Goal: Task Accomplishment & Management: Manage account settings

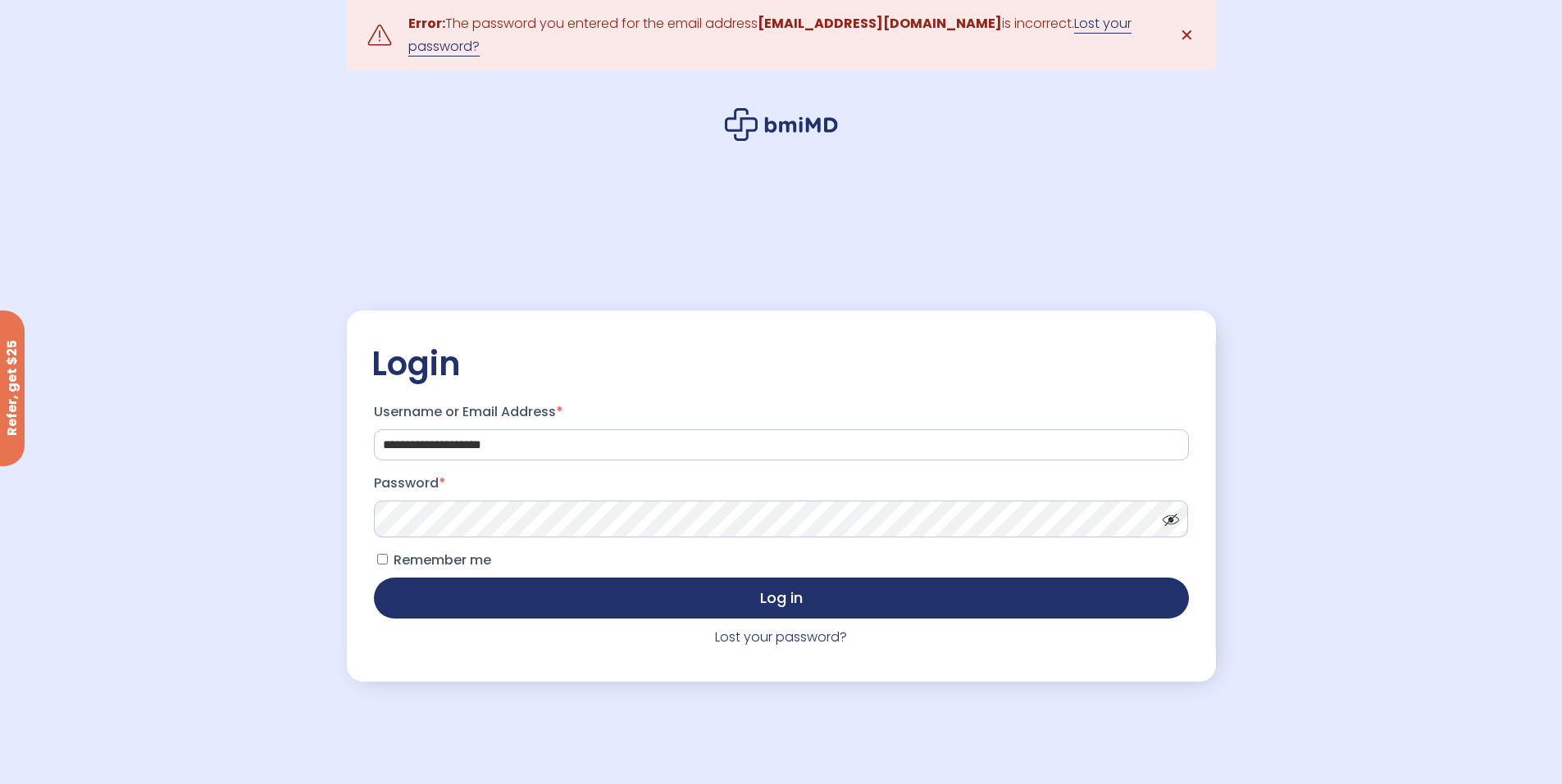
click at [1078, 27] on link "Lost your password?" at bounding box center [770, 35] width 723 height 42
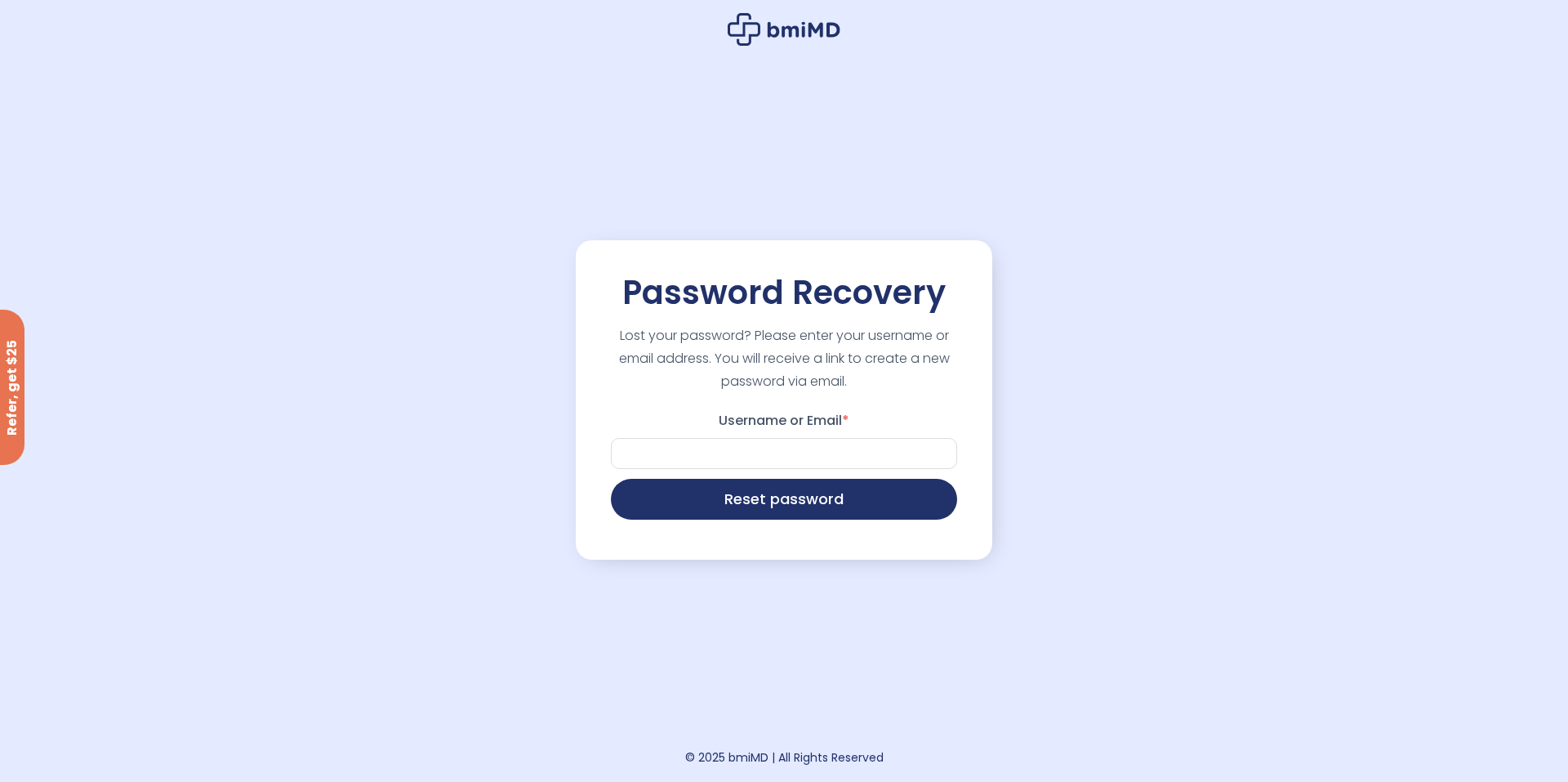
click at [761, 428] on label "Username or Email *" at bounding box center [784, 421] width 346 height 27
click at [761, 438] on input "Username or Email *" at bounding box center [784, 454] width 346 height 32
type input "**********"
click at [794, 511] on button "Reset password" at bounding box center [784, 497] width 346 height 40
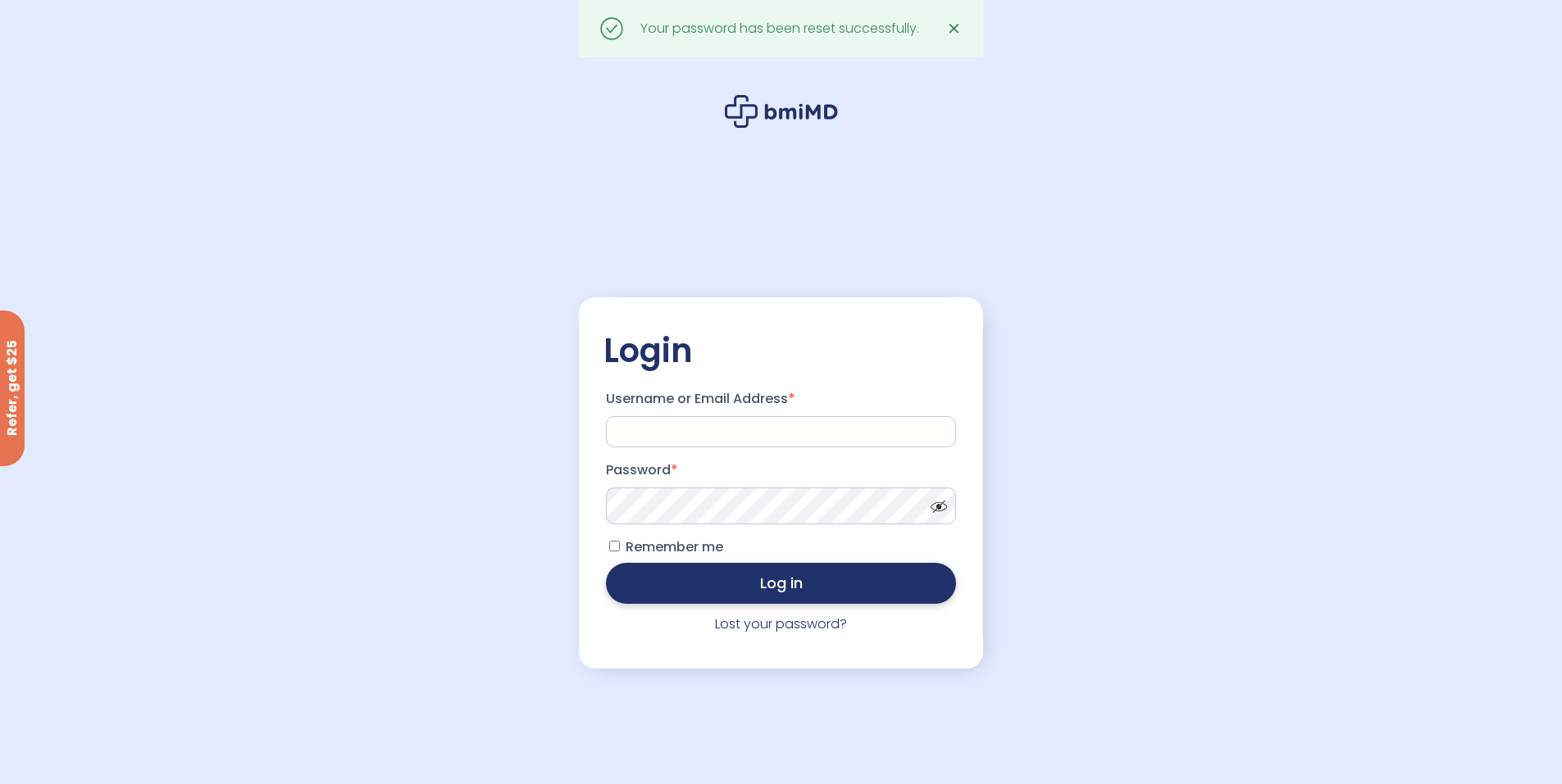
type input "**********"
click at [863, 589] on button "Log in" at bounding box center [781, 583] width 350 height 40
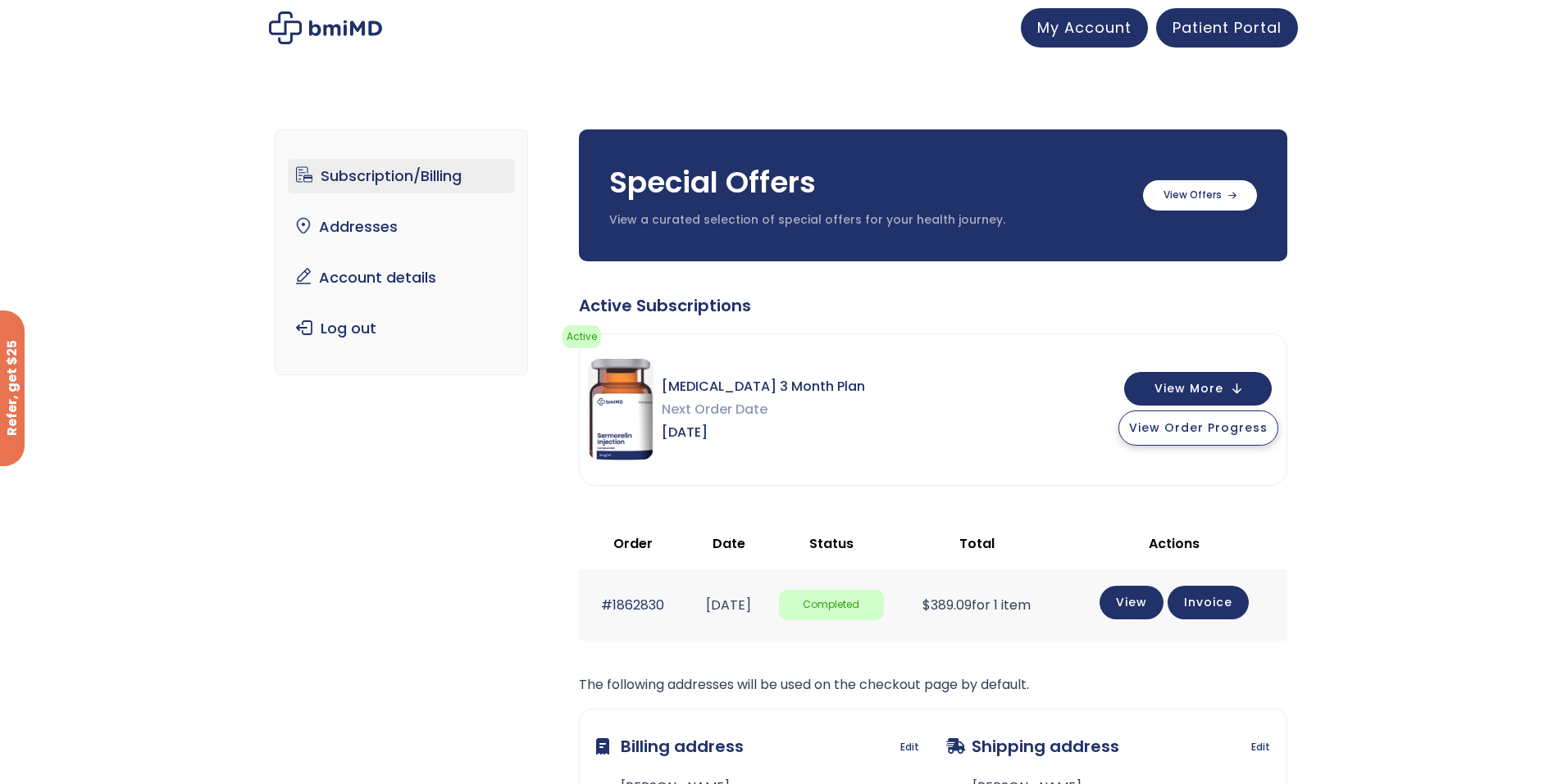
click at [1171, 436] on button "View Order Progress" at bounding box center [1198, 429] width 160 height 36
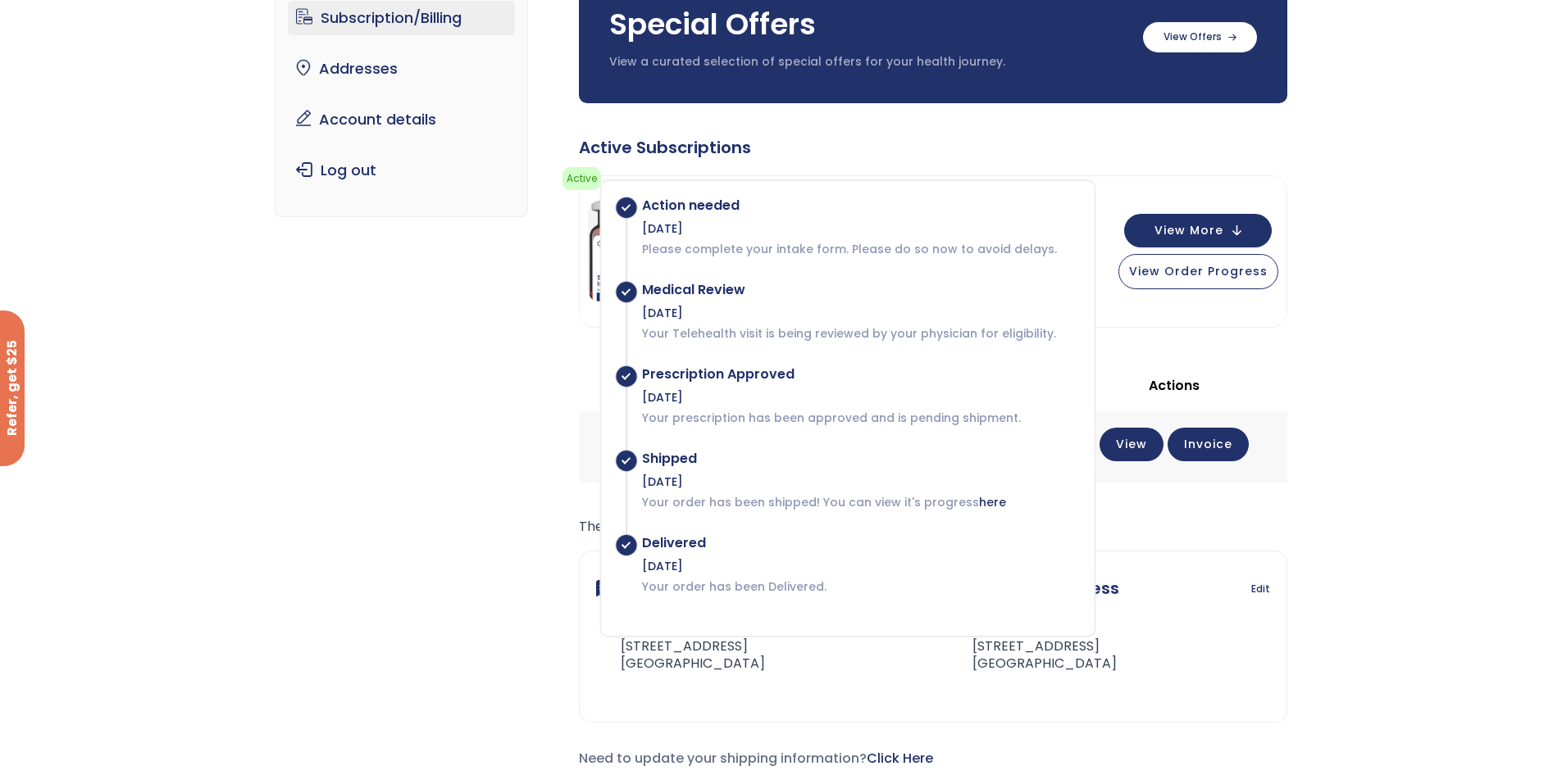
scroll to position [164, 0]
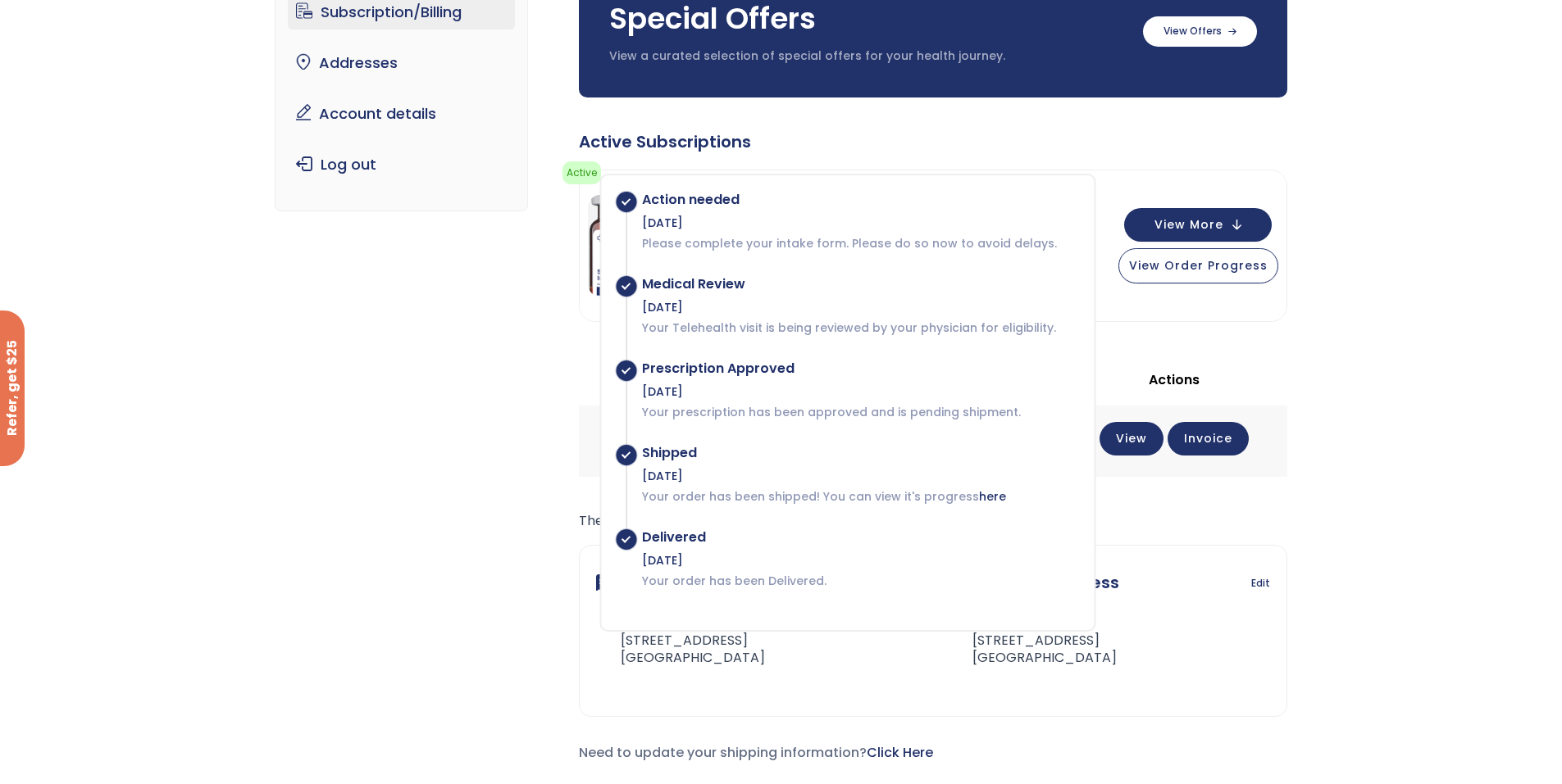
click at [1439, 318] on div "Subscription/Billing bmiRewards Addresses Account details Submit a Review Log o…" at bounding box center [781, 377] width 1562 height 889
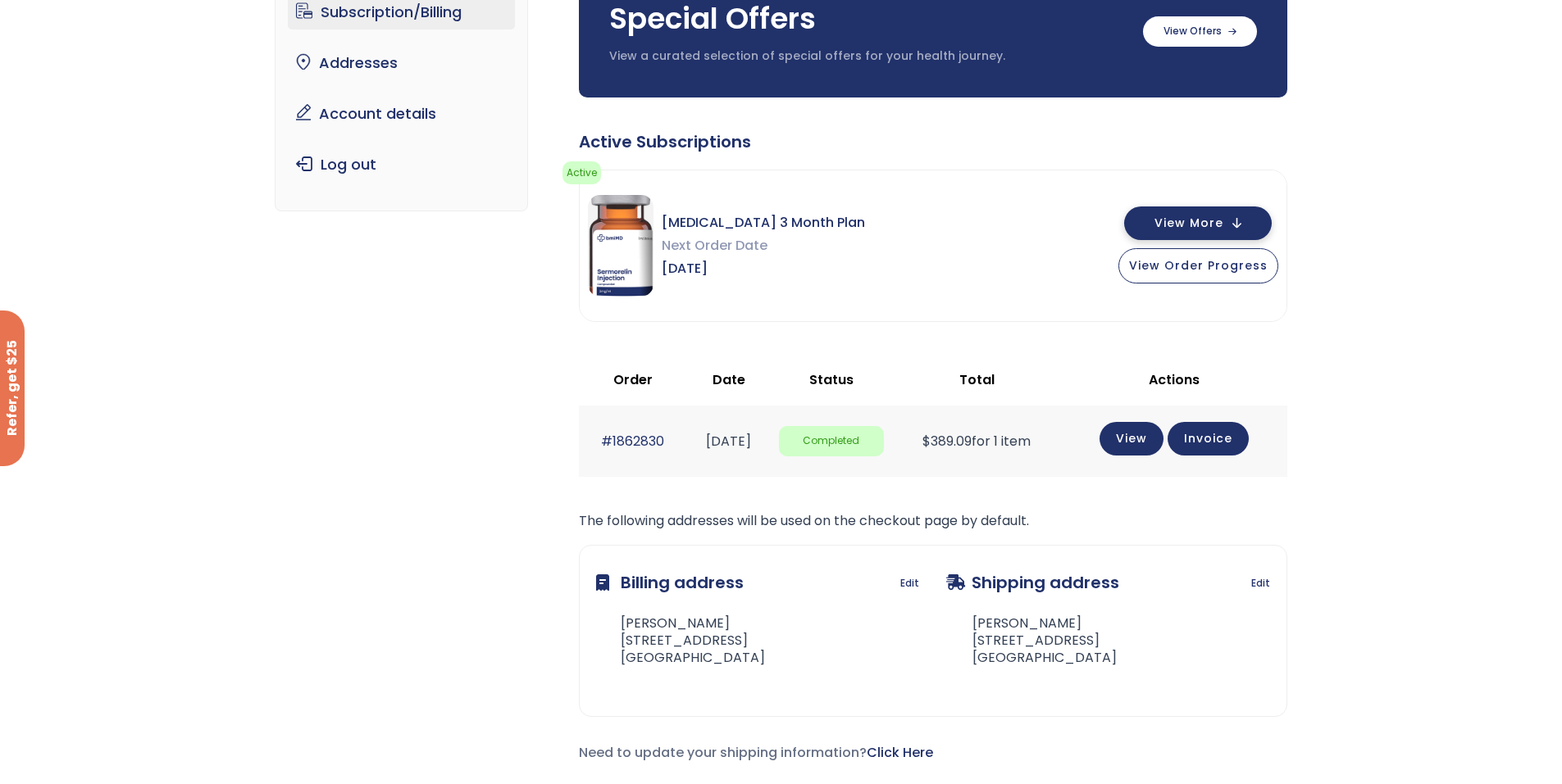
click at [1223, 228] on span "View More" at bounding box center [1189, 223] width 69 height 11
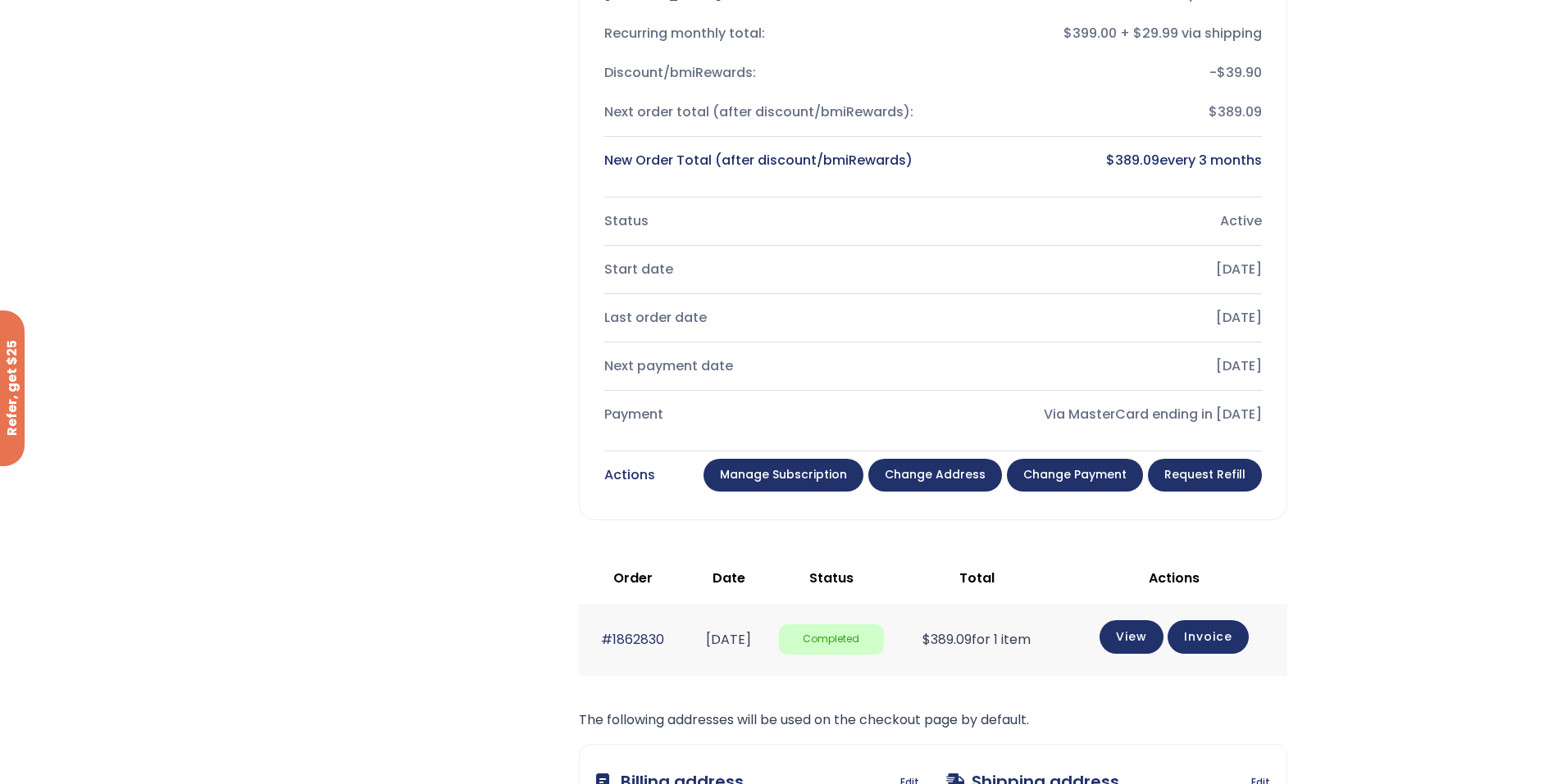
scroll to position [492, 0]
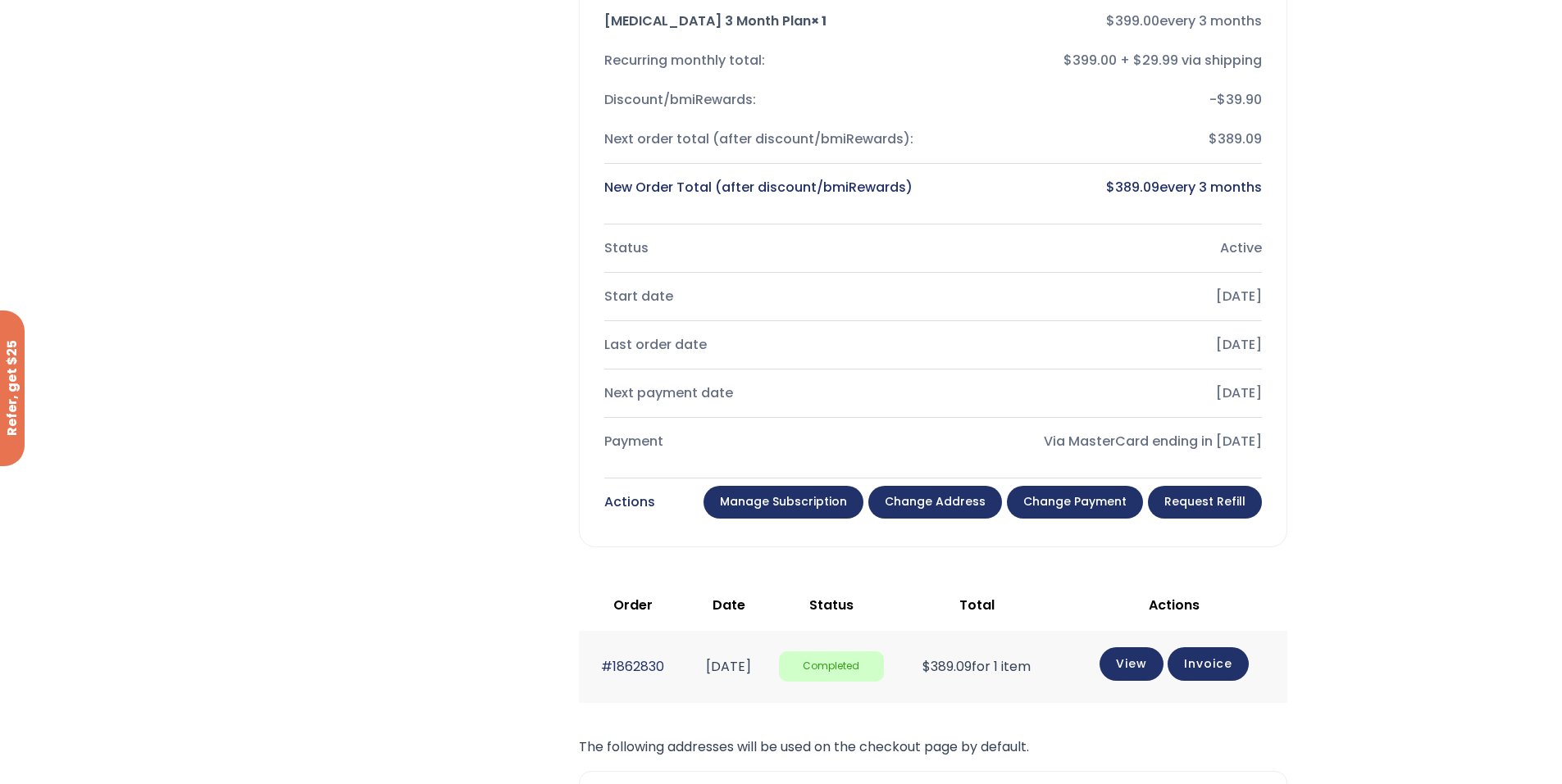
click at [798, 503] on link "Manage Subscription" at bounding box center [783, 502] width 160 height 33
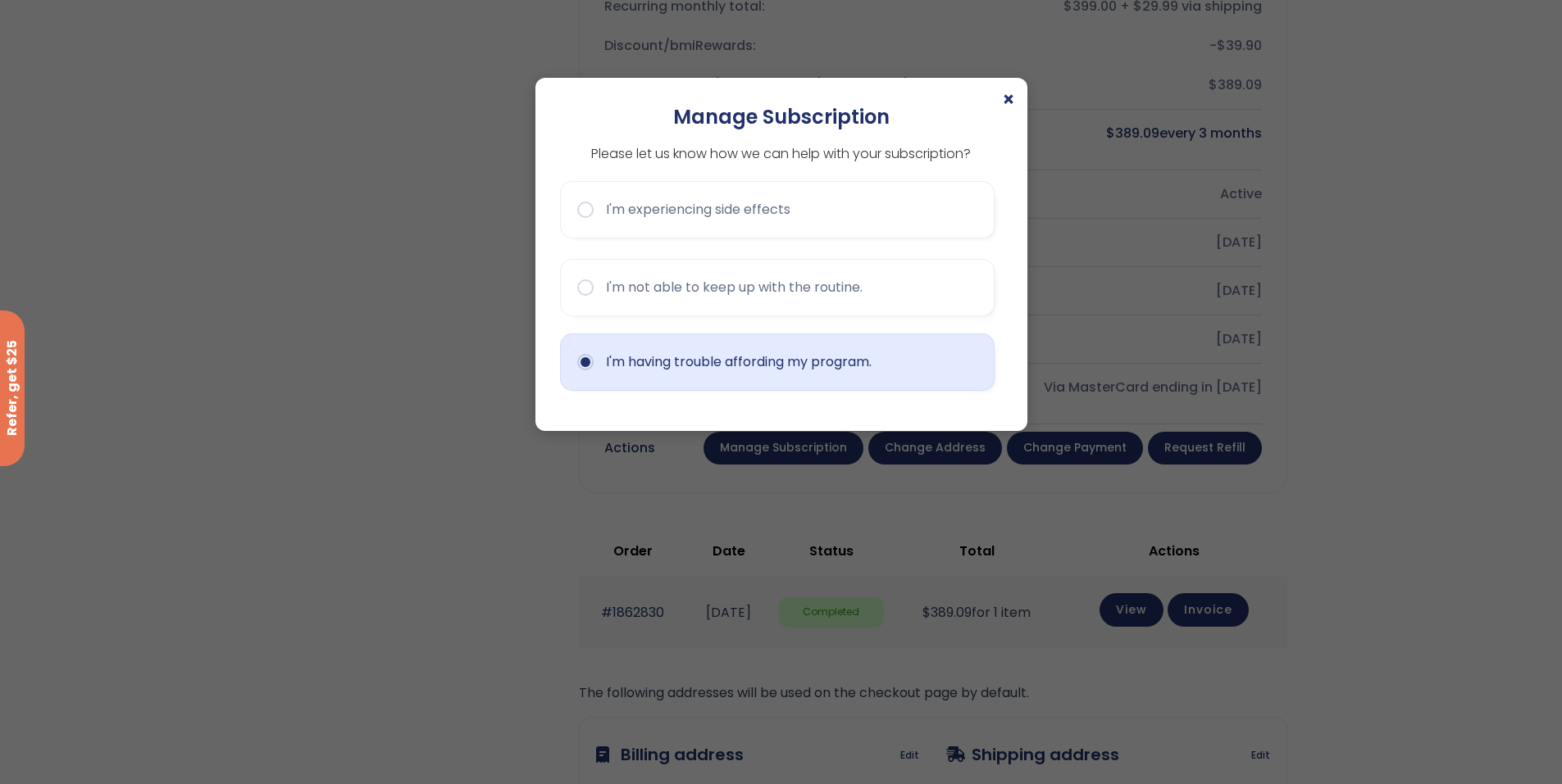
scroll to position [574, 0]
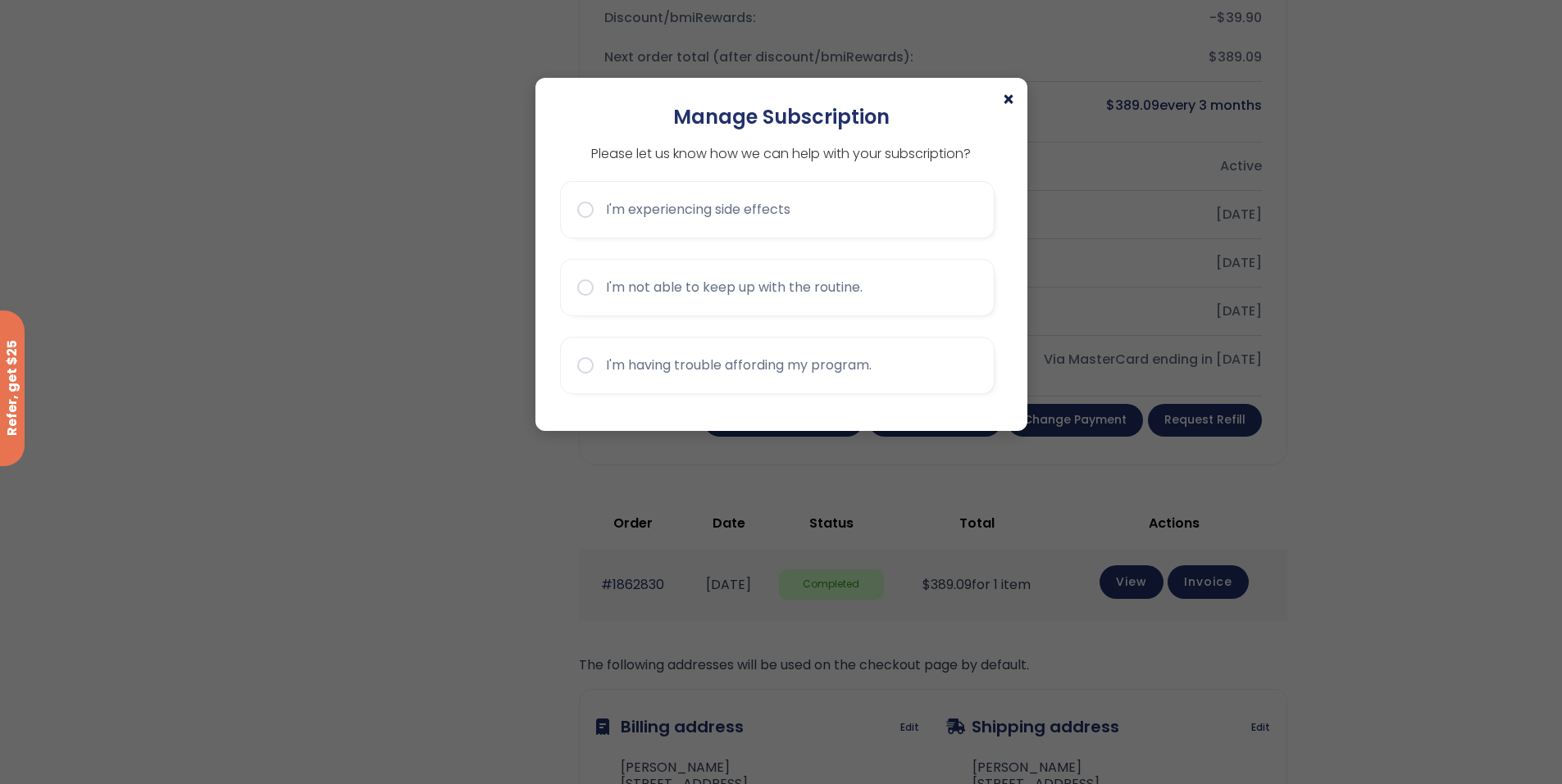
click at [1002, 99] on span "×" at bounding box center [1008, 100] width 13 height 20
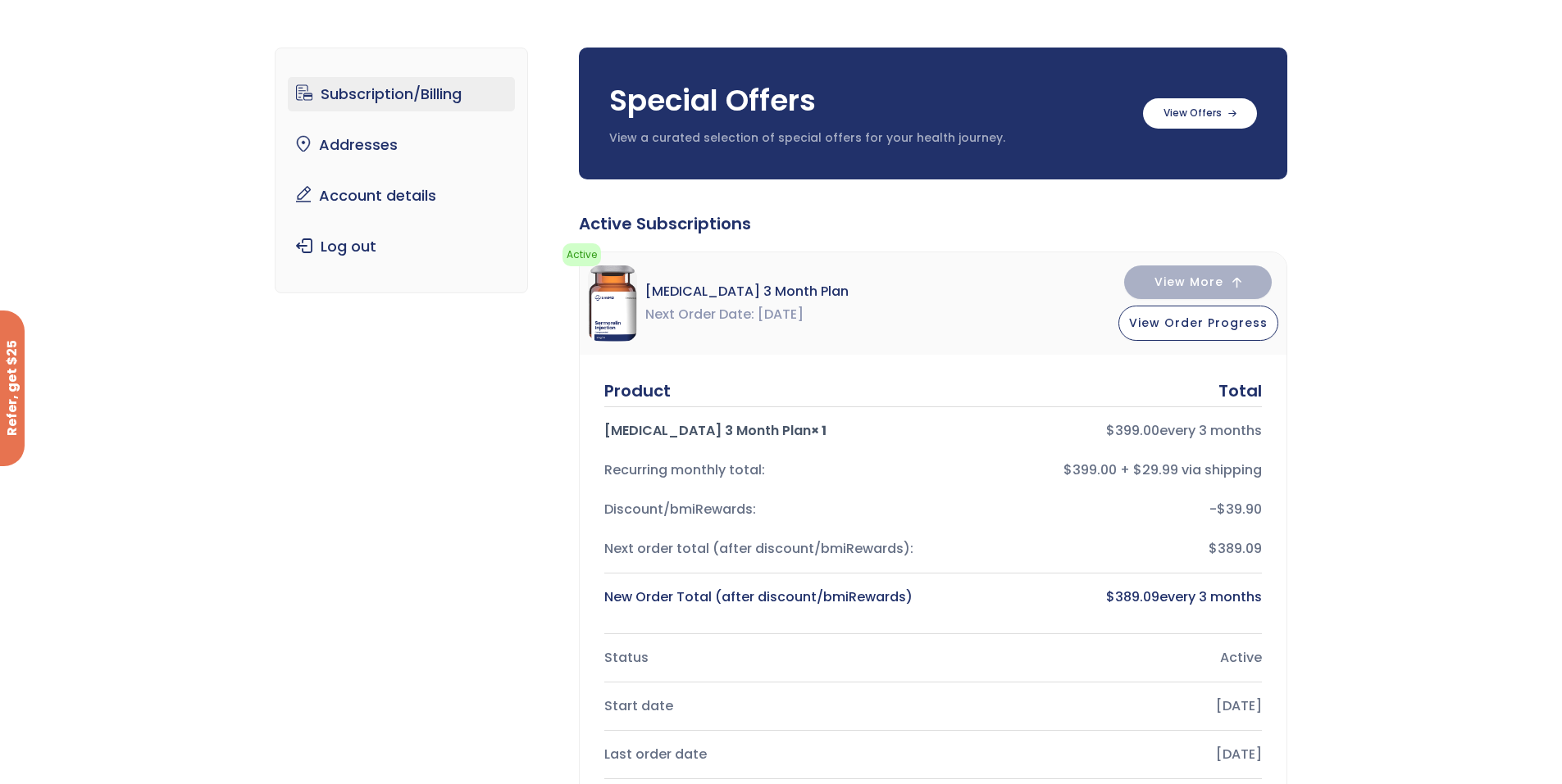
scroll to position [0, 0]
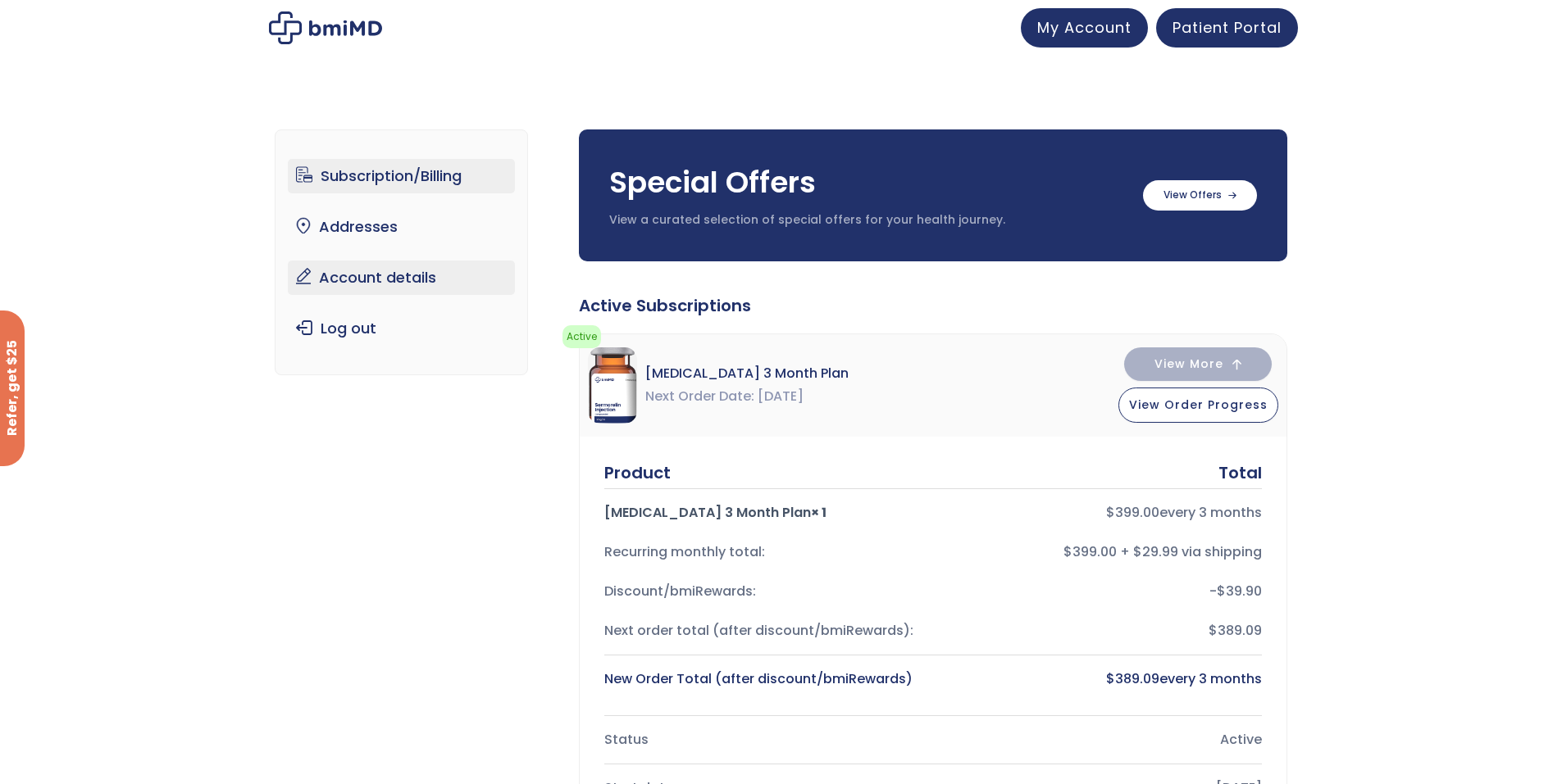
click at [389, 280] on link "Account details" at bounding box center [401, 277] width 227 height 35
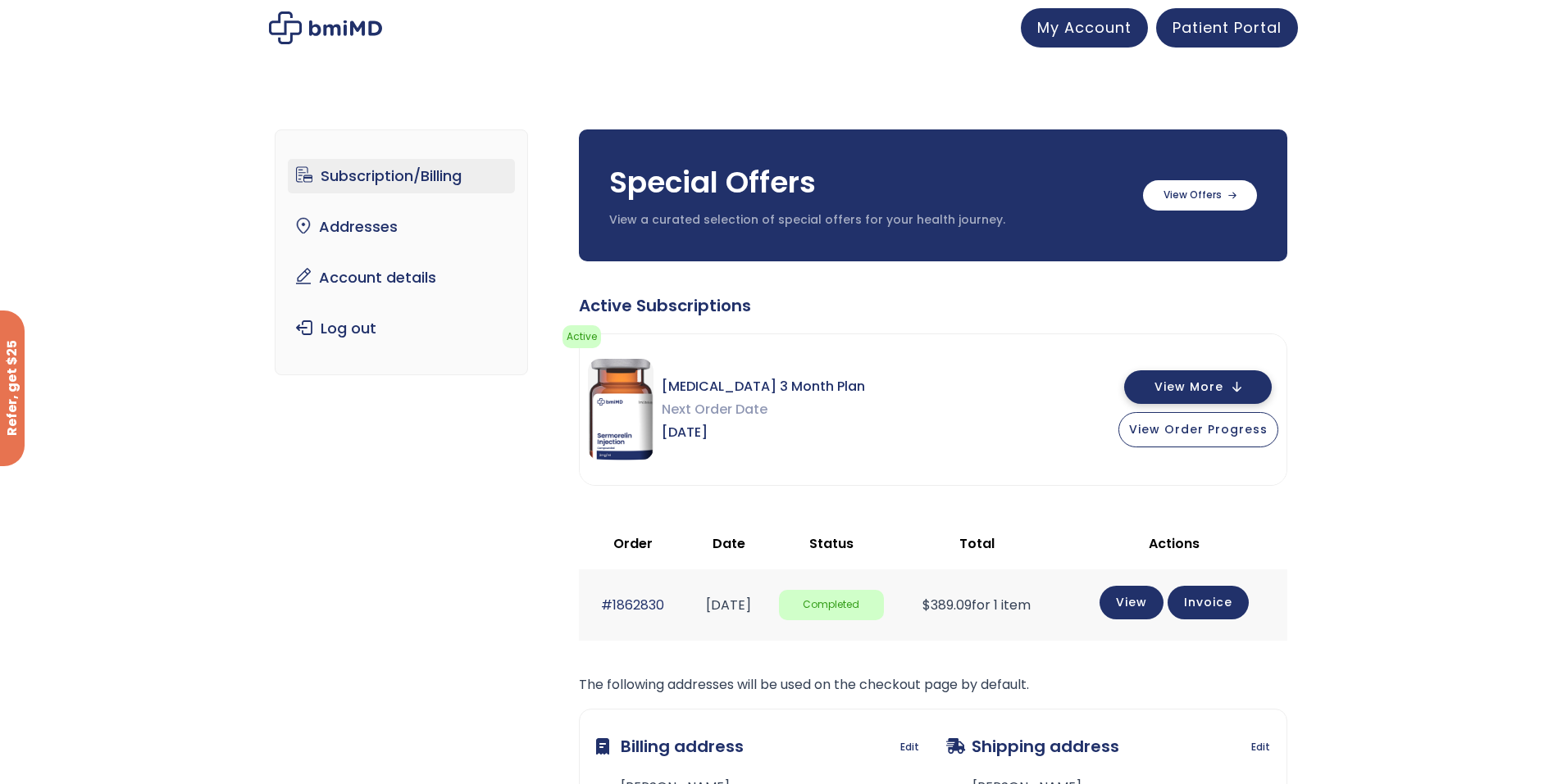
click at [1188, 396] on button "View More" at bounding box center [1197, 387] width 147 height 34
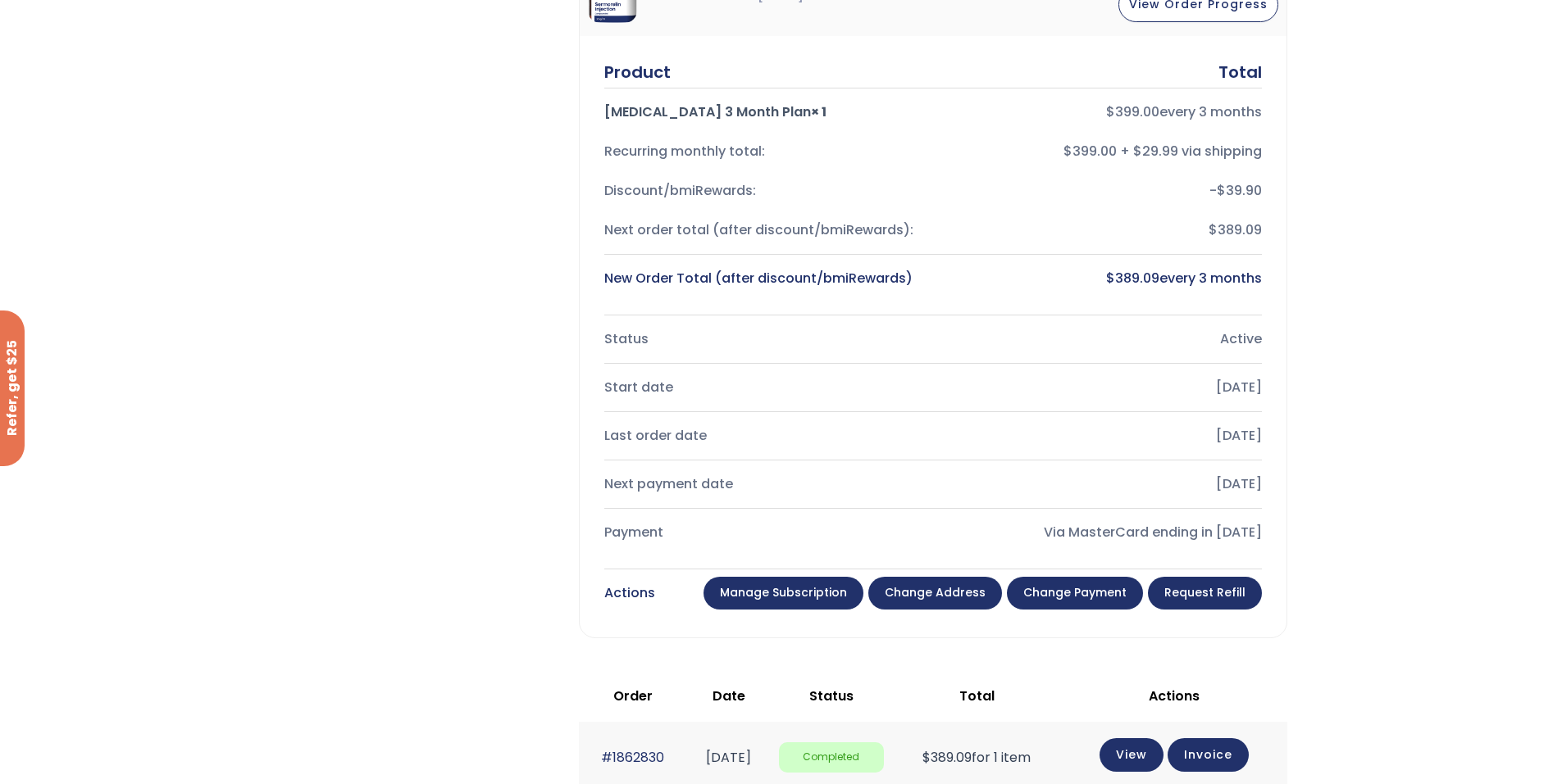
scroll to position [410, 0]
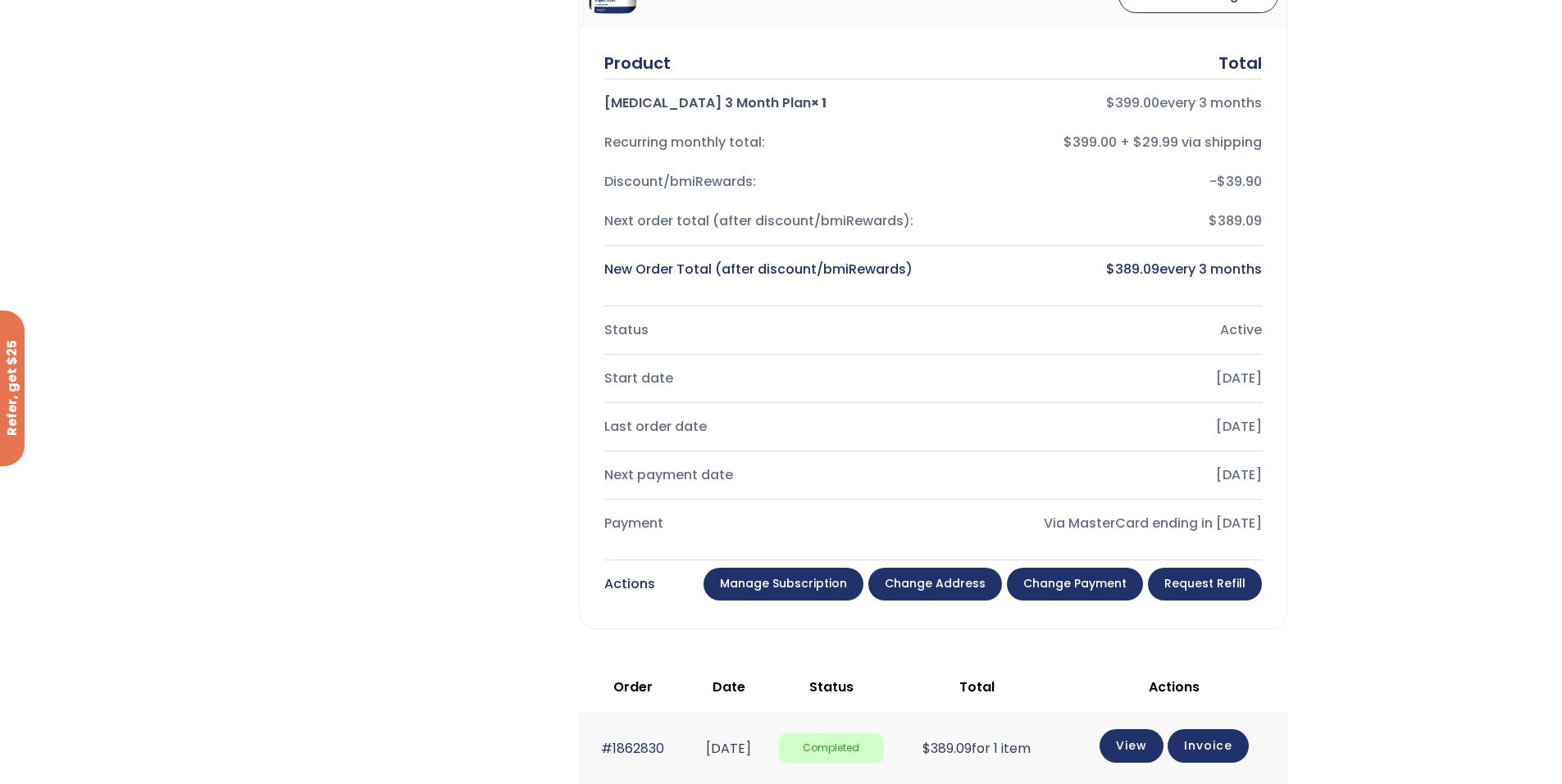
click at [749, 574] on link "Manage Subscription" at bounding box center [783, 584] width 160 height 33
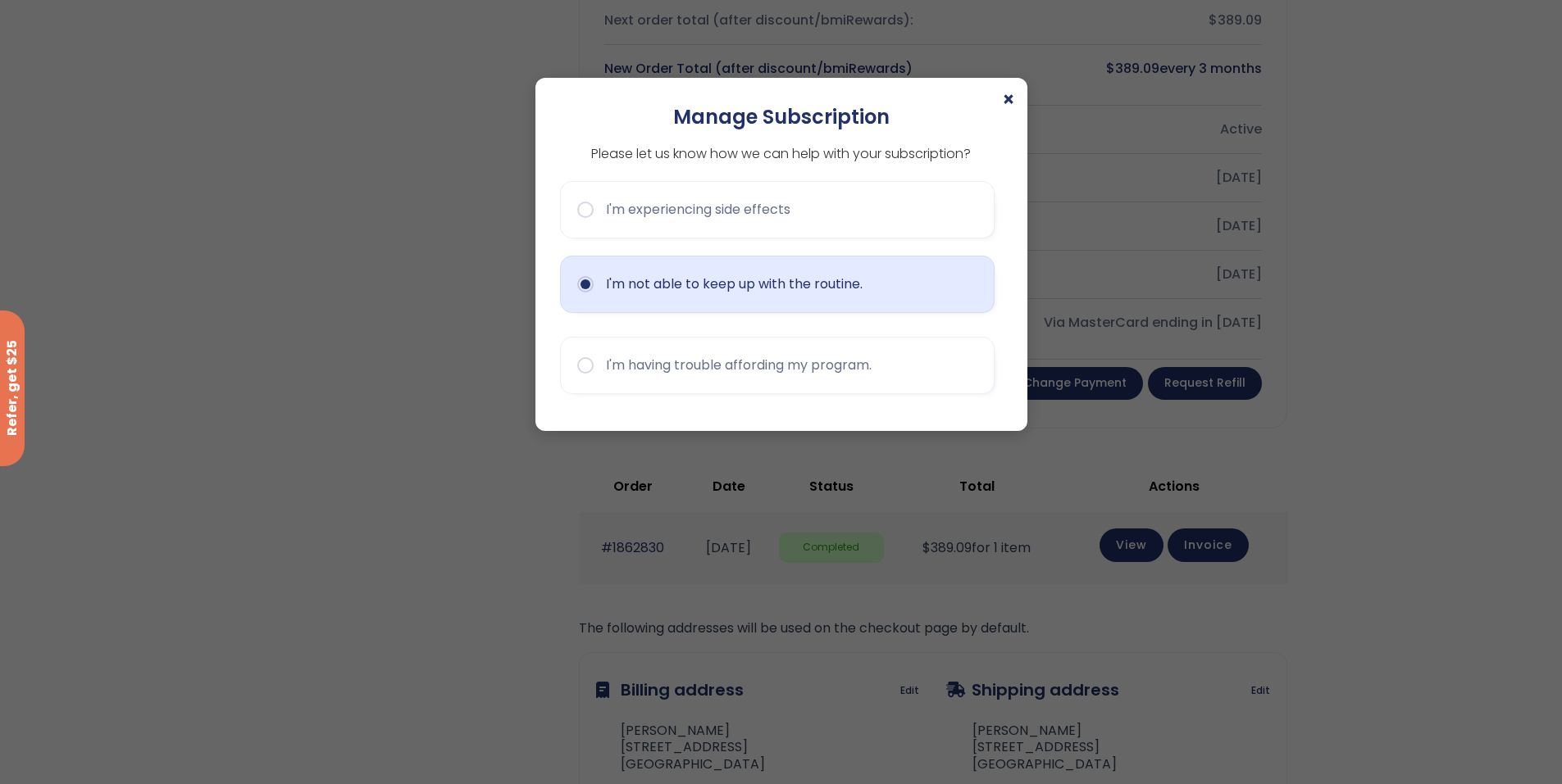
scroll to position [656, 0]
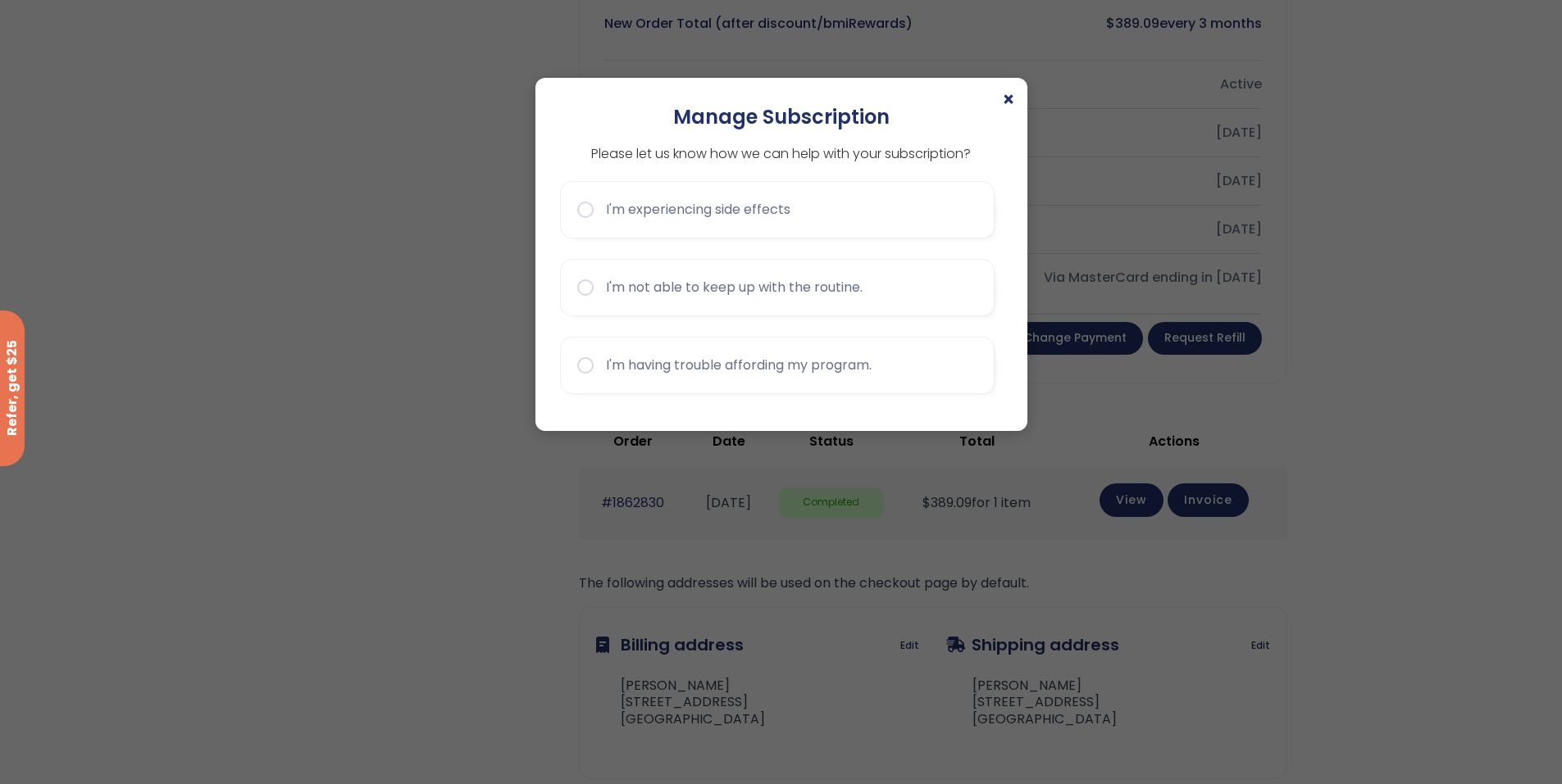
click at [1014, 210] on div "× Manage Subscription Please let us know how we can help with your subscription…" at bounding box center [781, 255] width 492 height 353
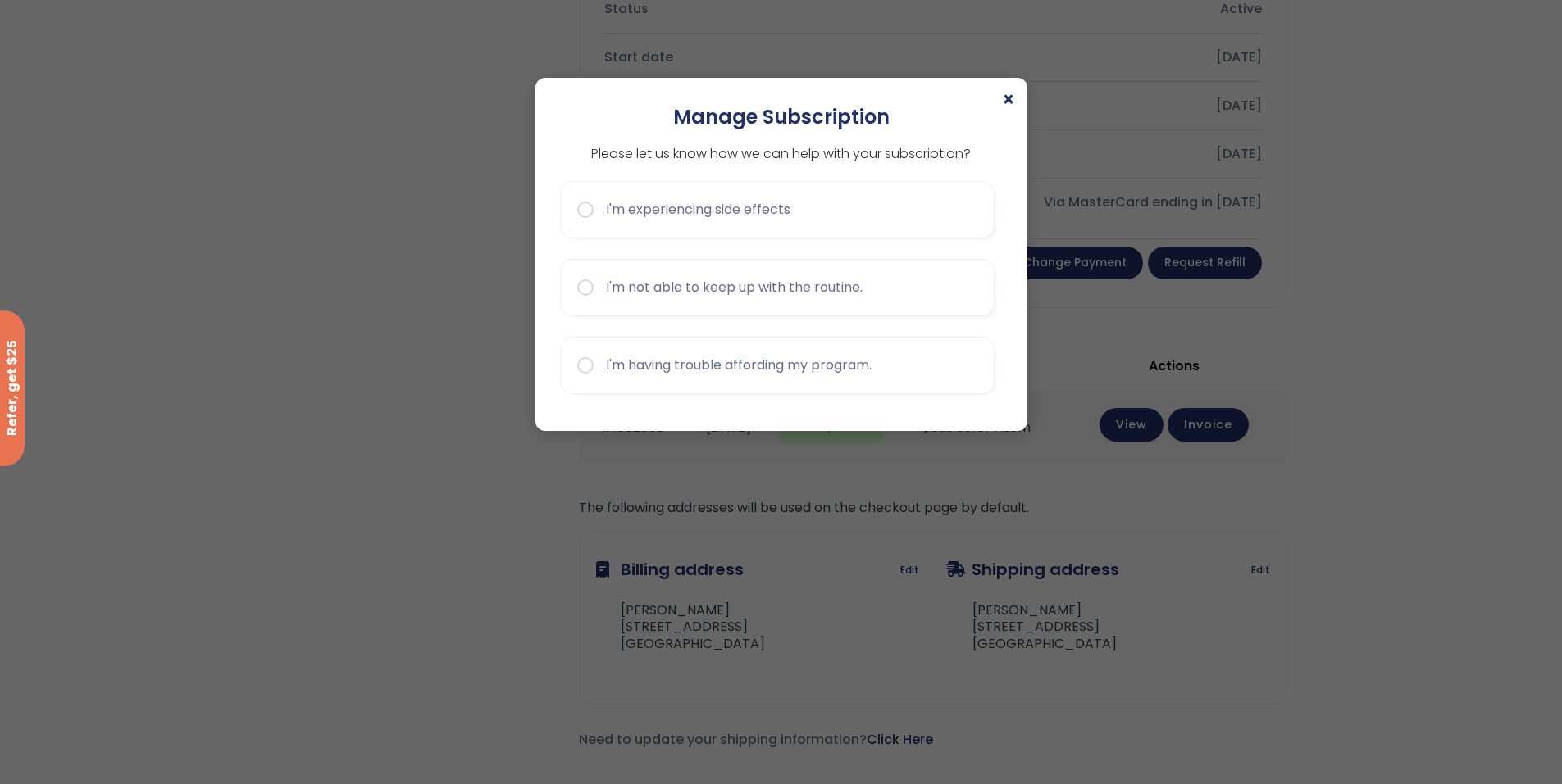
scroll to position [820, 0]
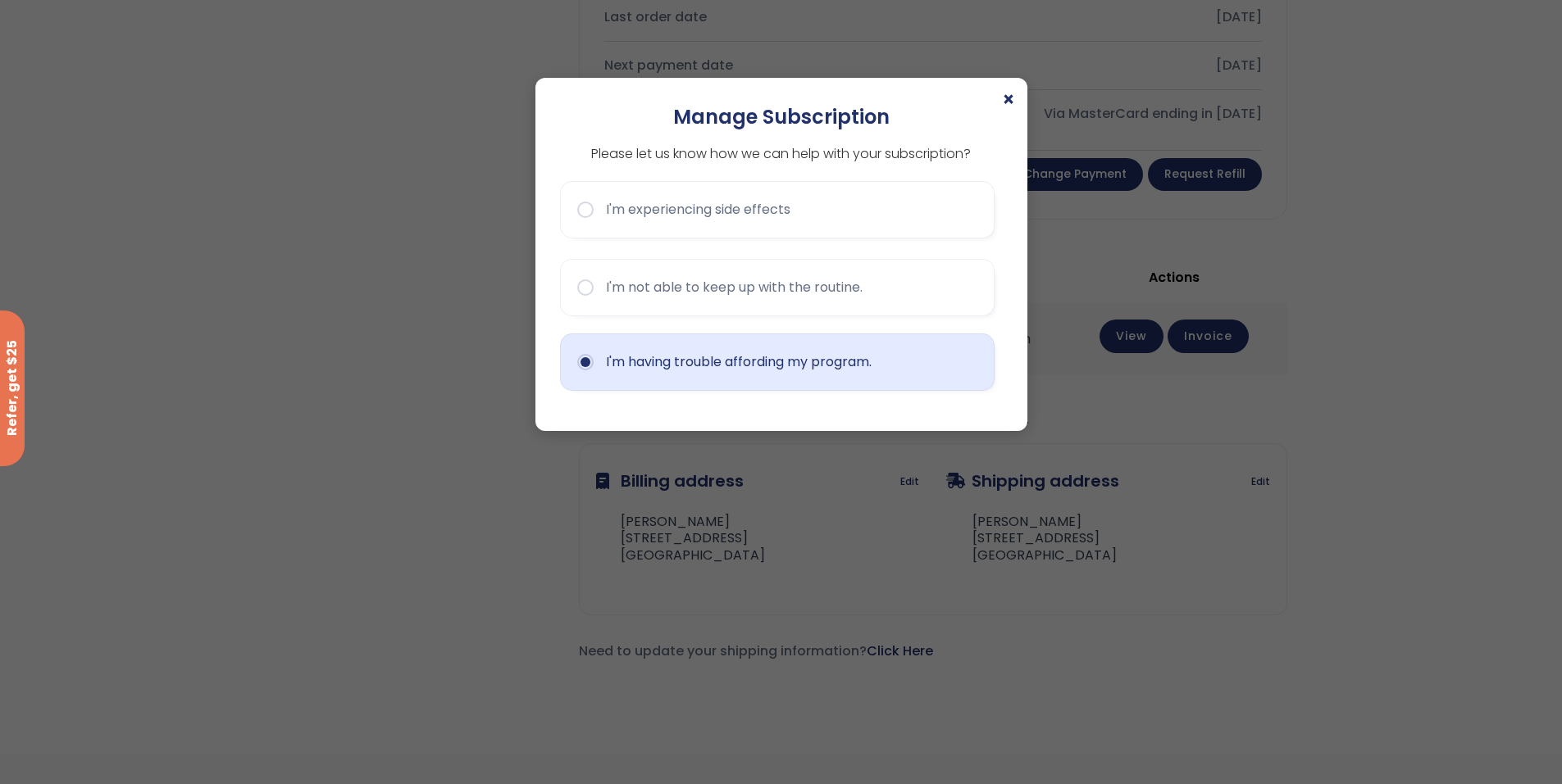
click at [576, 368] on button "I'm having trouble affording my program." at bounding box center [778, 362] width 435 height 57
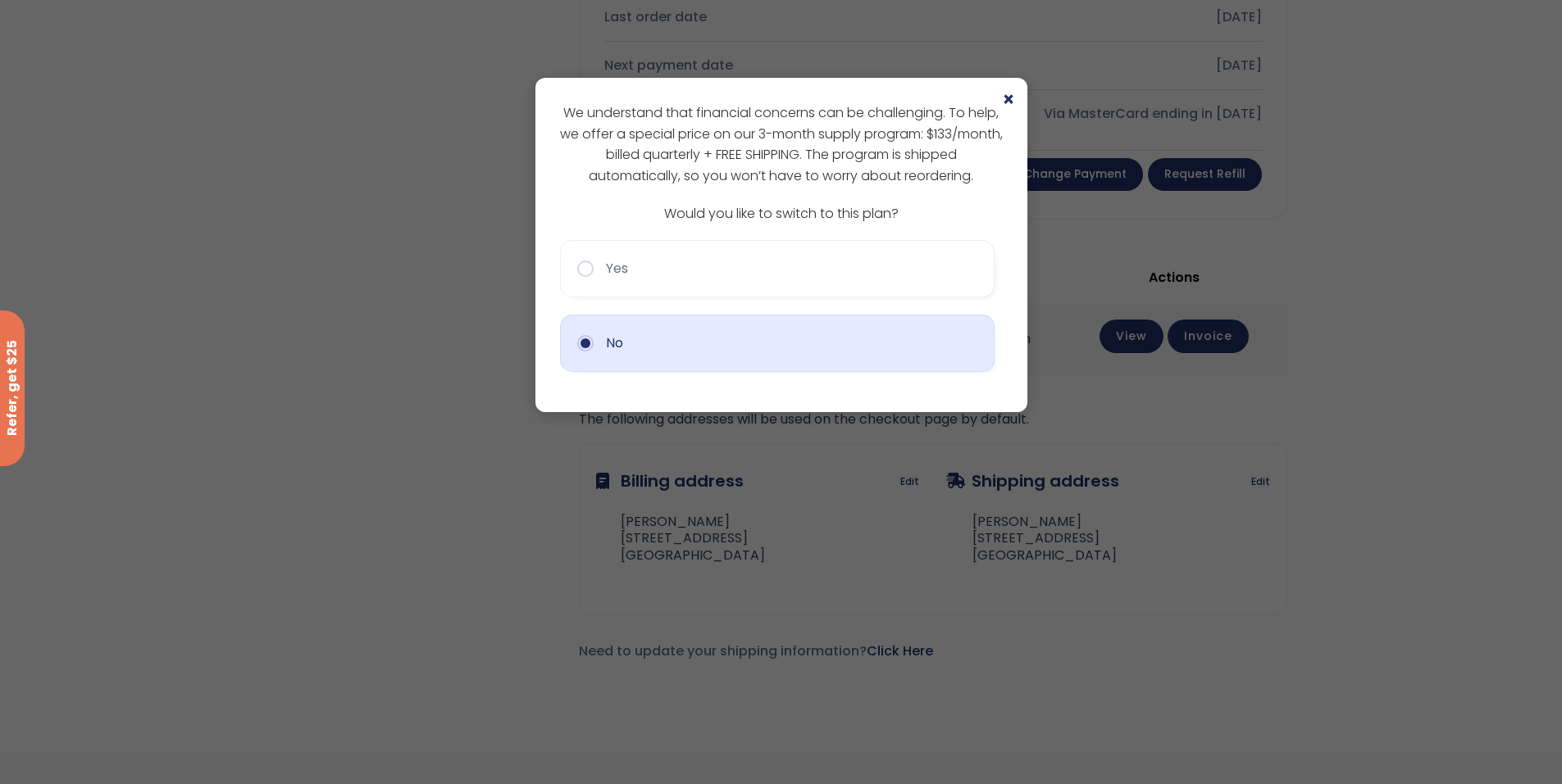
click at [597, 347] on button "No" at bounding box center [778, 344] width 435 height 57
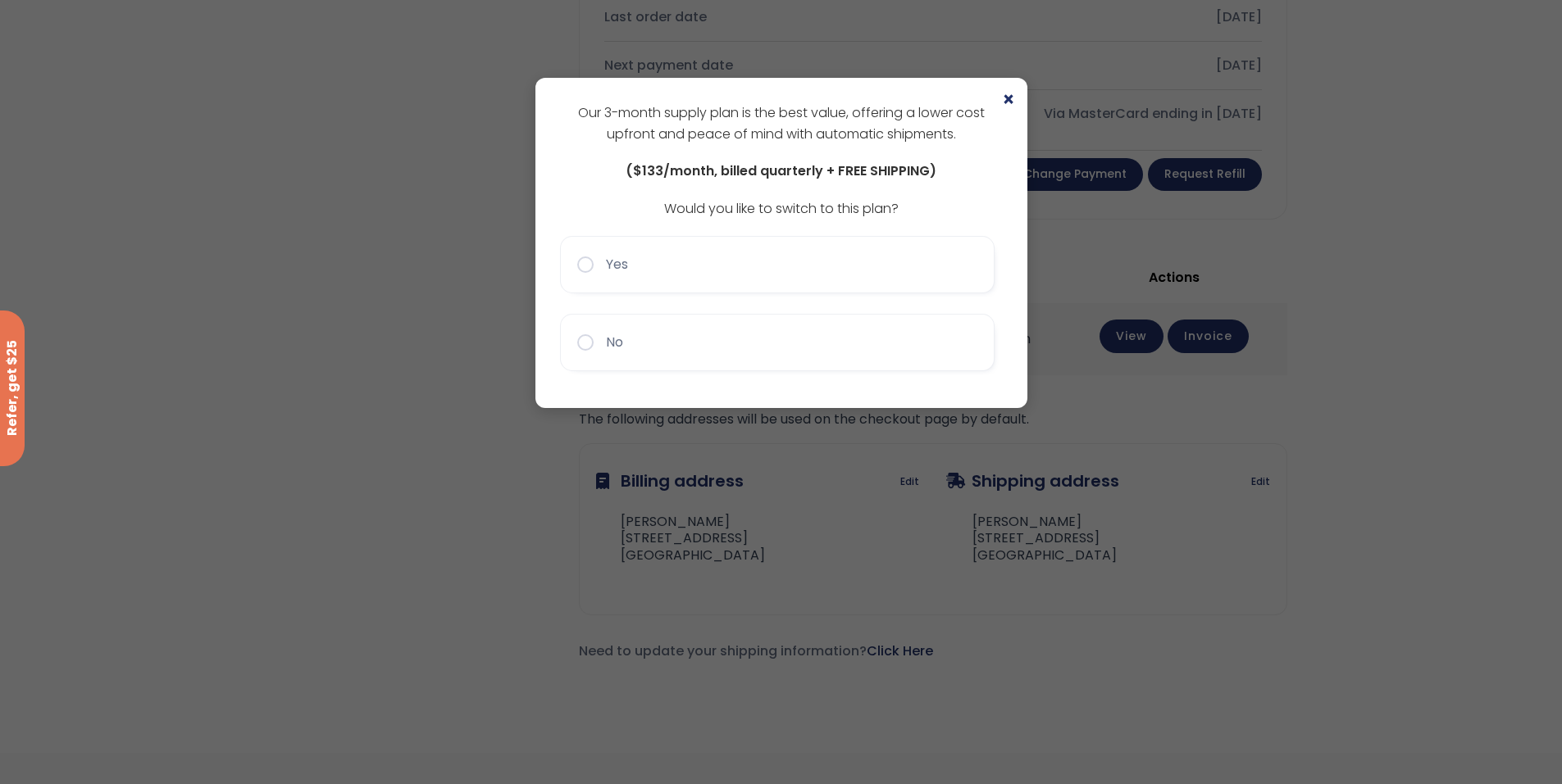
click at [597, 347] on button "No" at bounding box center [778, 343] width 435 height 57
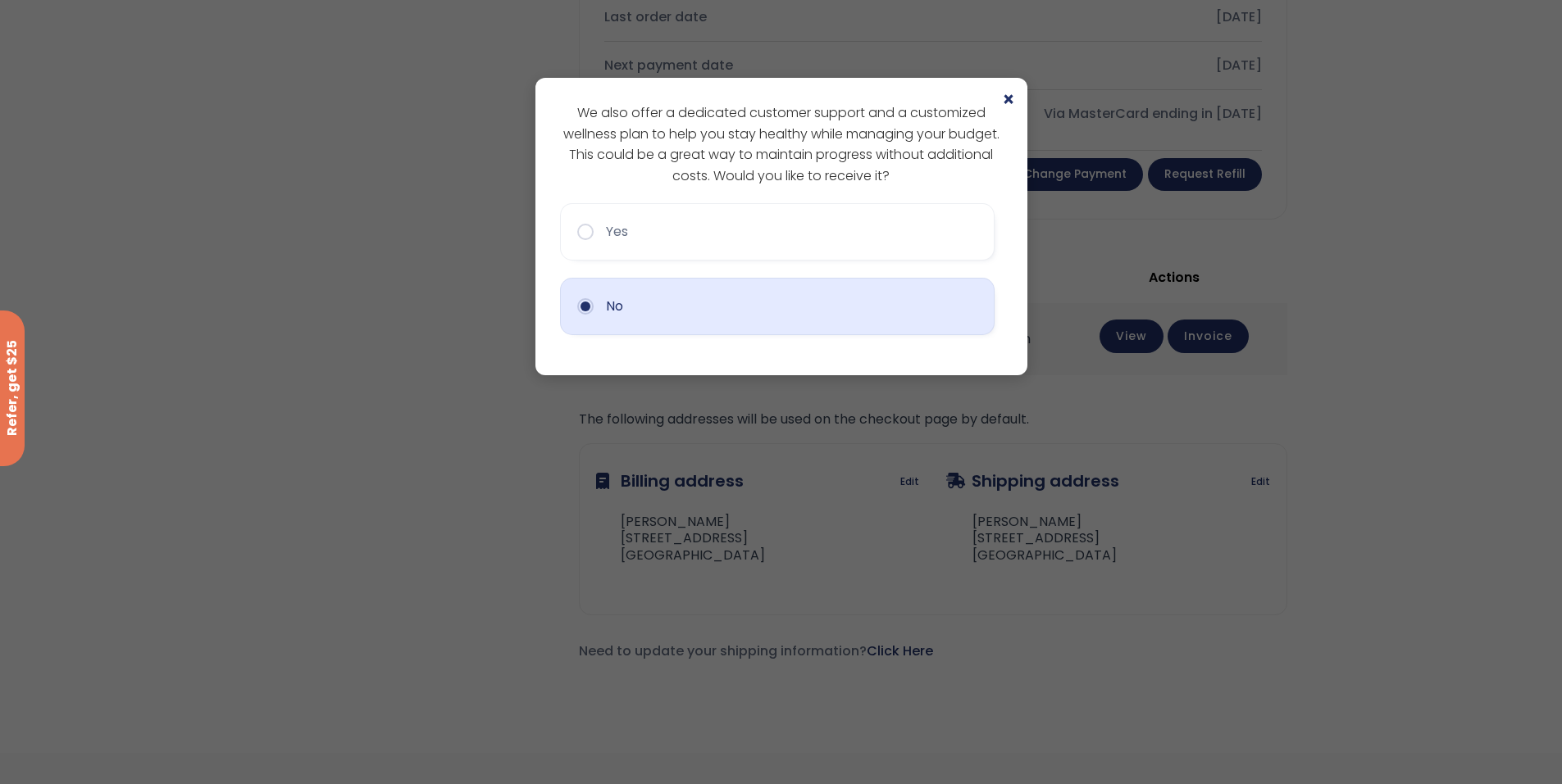
click at [597, 310] on button "No" at bounding box center [778, 306] width 435 height 57
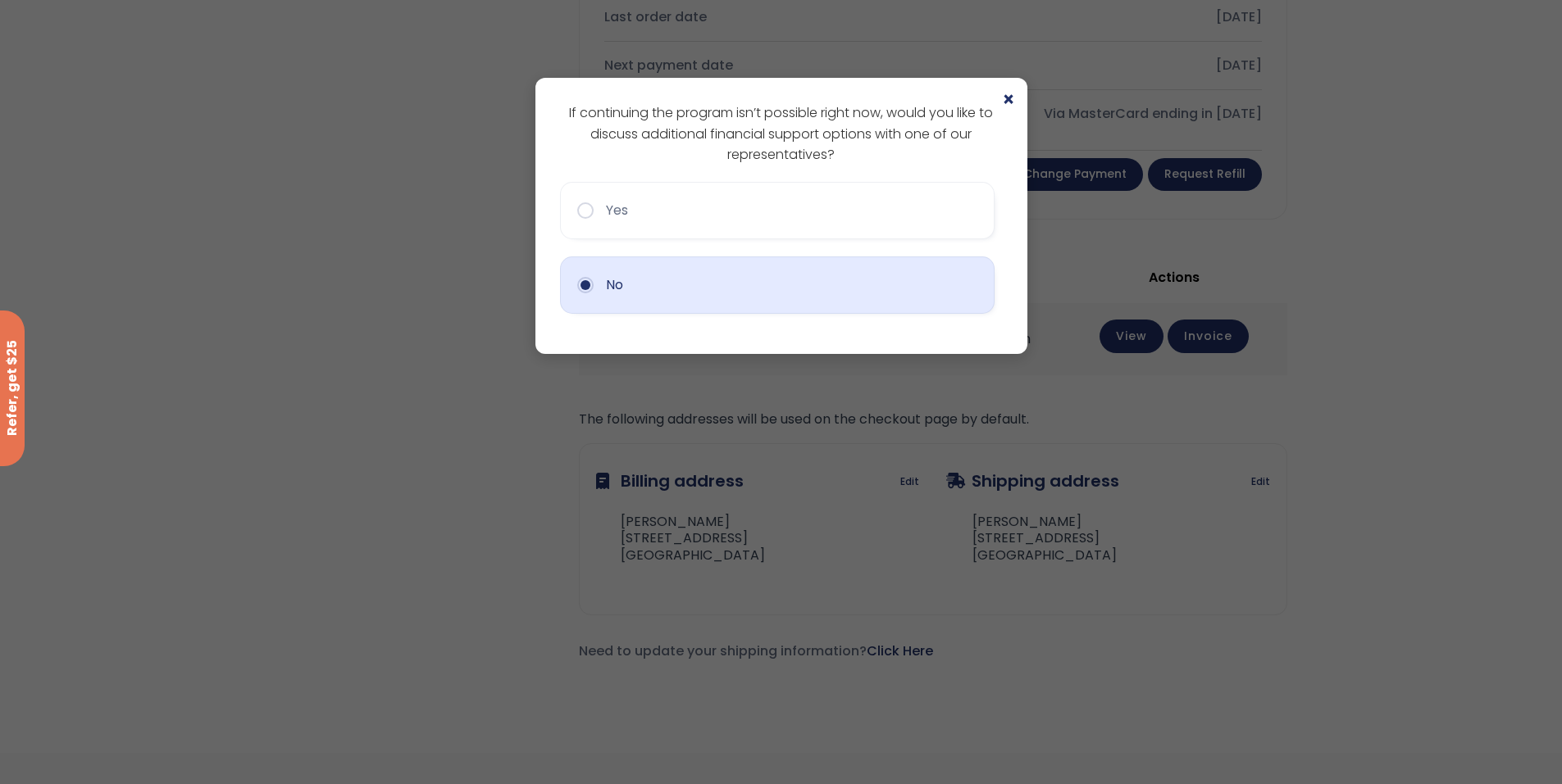
click at [595, 298] on button "No" at bounding box center [778, 285] width 435 height 57
click at [607, 283] on button "No" at bounding box center [778, 285] width 435 height 57
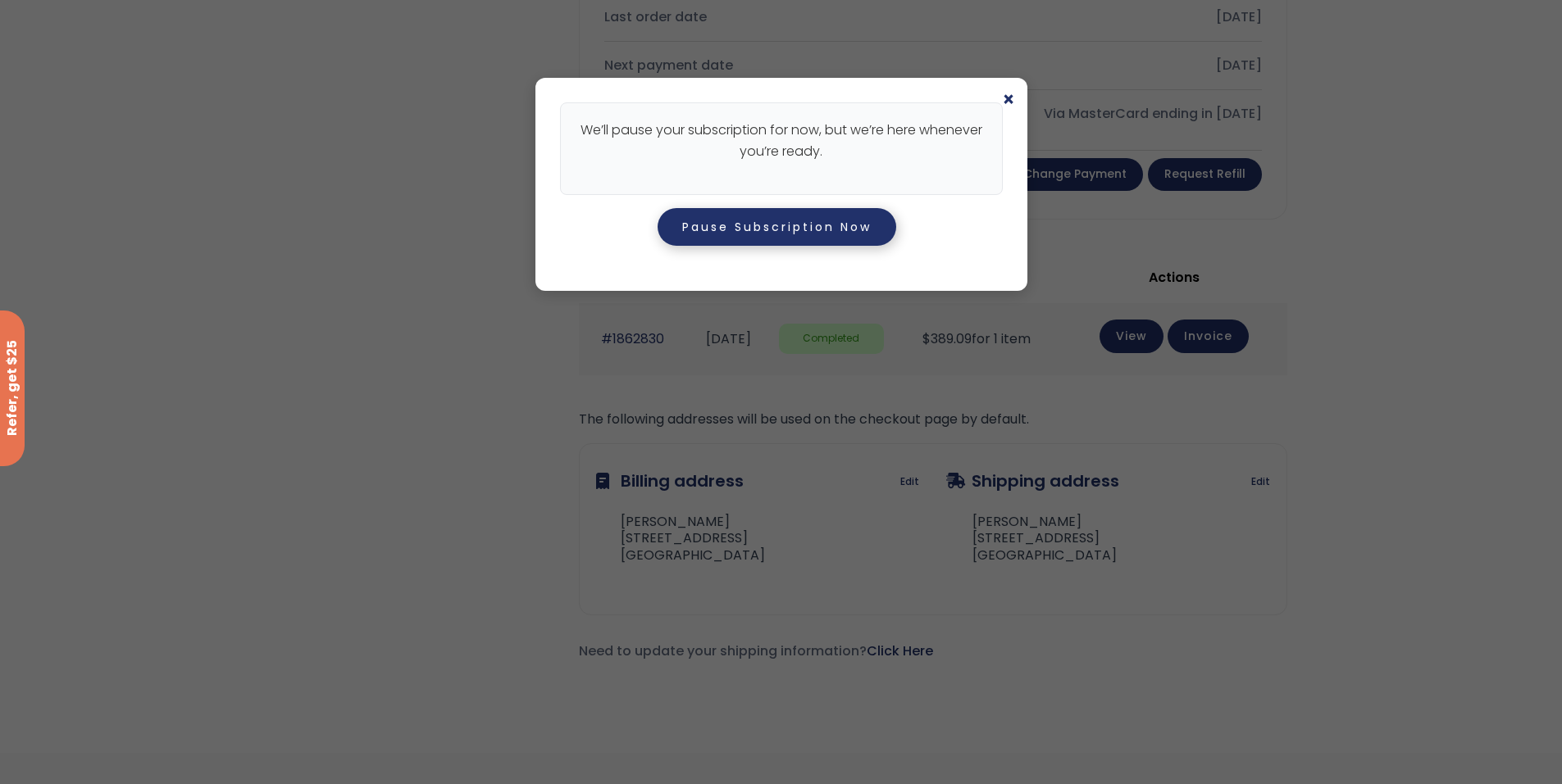
click at [715, 235] on button "Pause Subscription Now" at bounding box center [776, 227] width 238 height 38
